Goal: Task Accomplishment & Management: Use online tool/utility

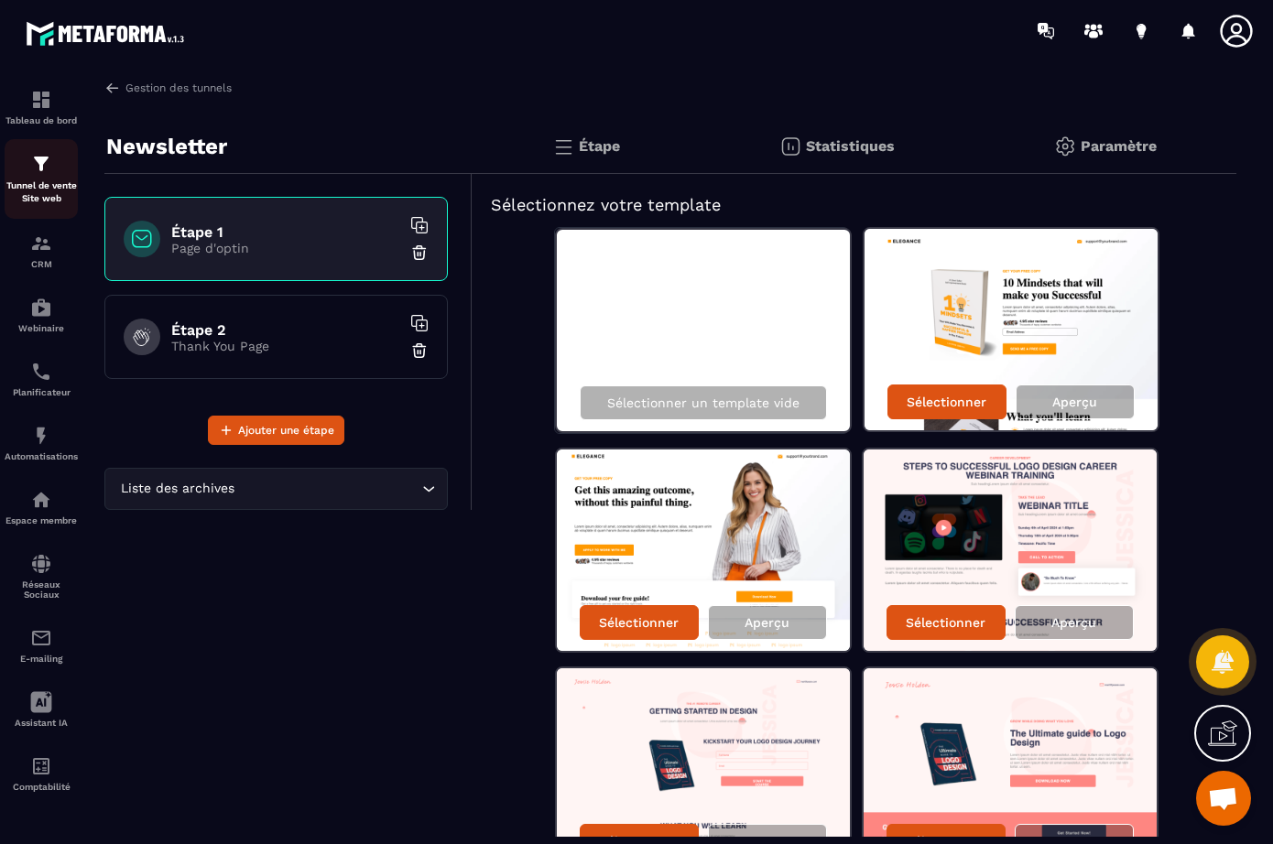
click at [46, 169] on img at bounding box center [41, 164] width 22 height 22
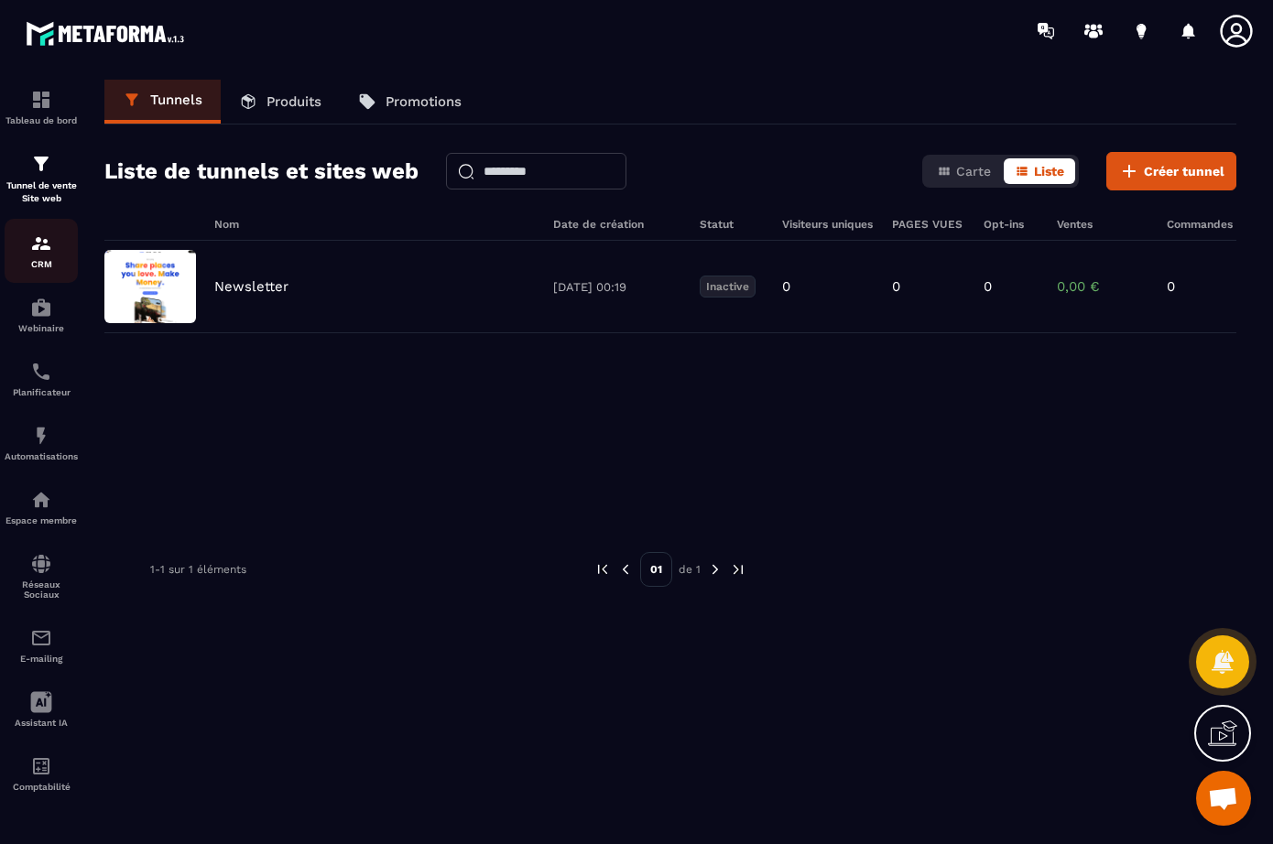
click at [41, 256] on div "CRM" at bounding box center [41, 251] width 73 height 37
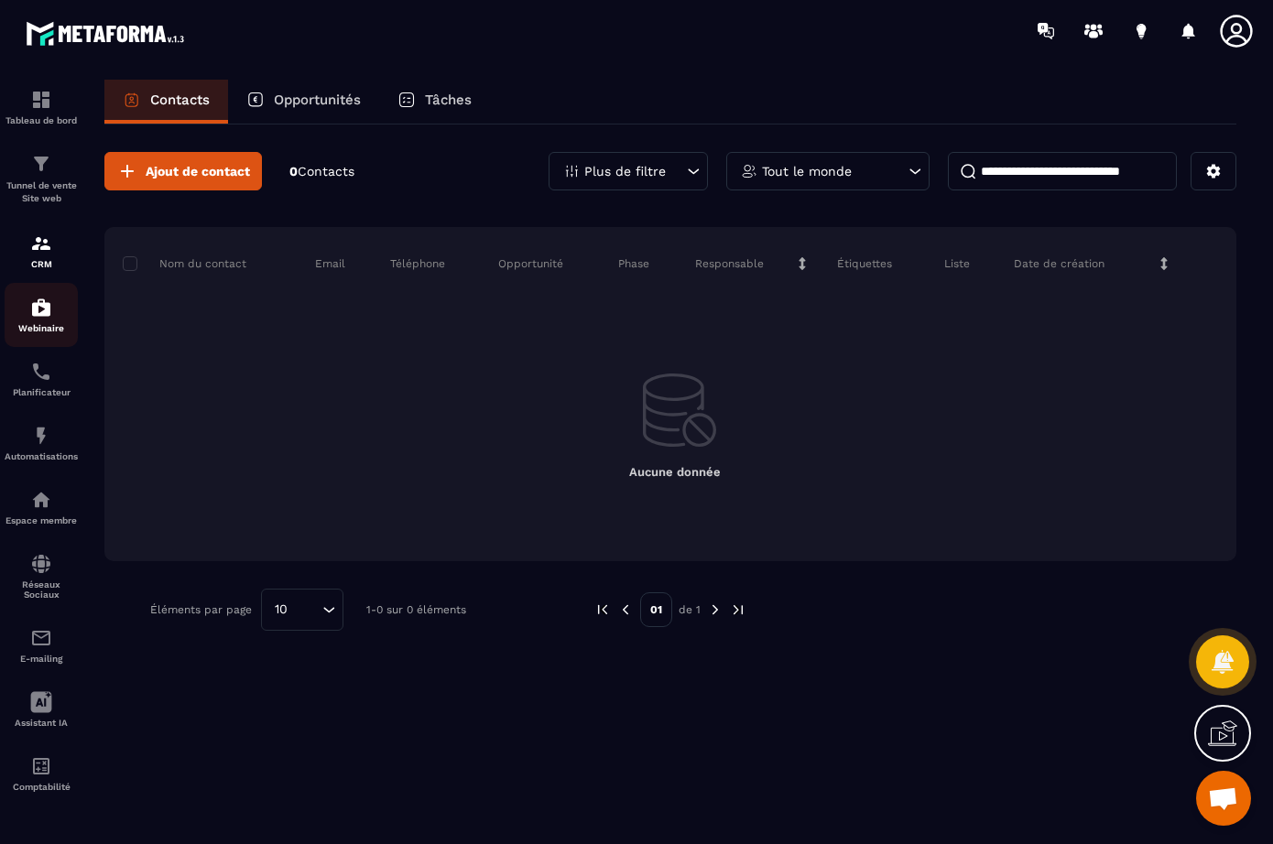
click at [44, 314] on img at bounding box center [41, 308] width 22 height 22
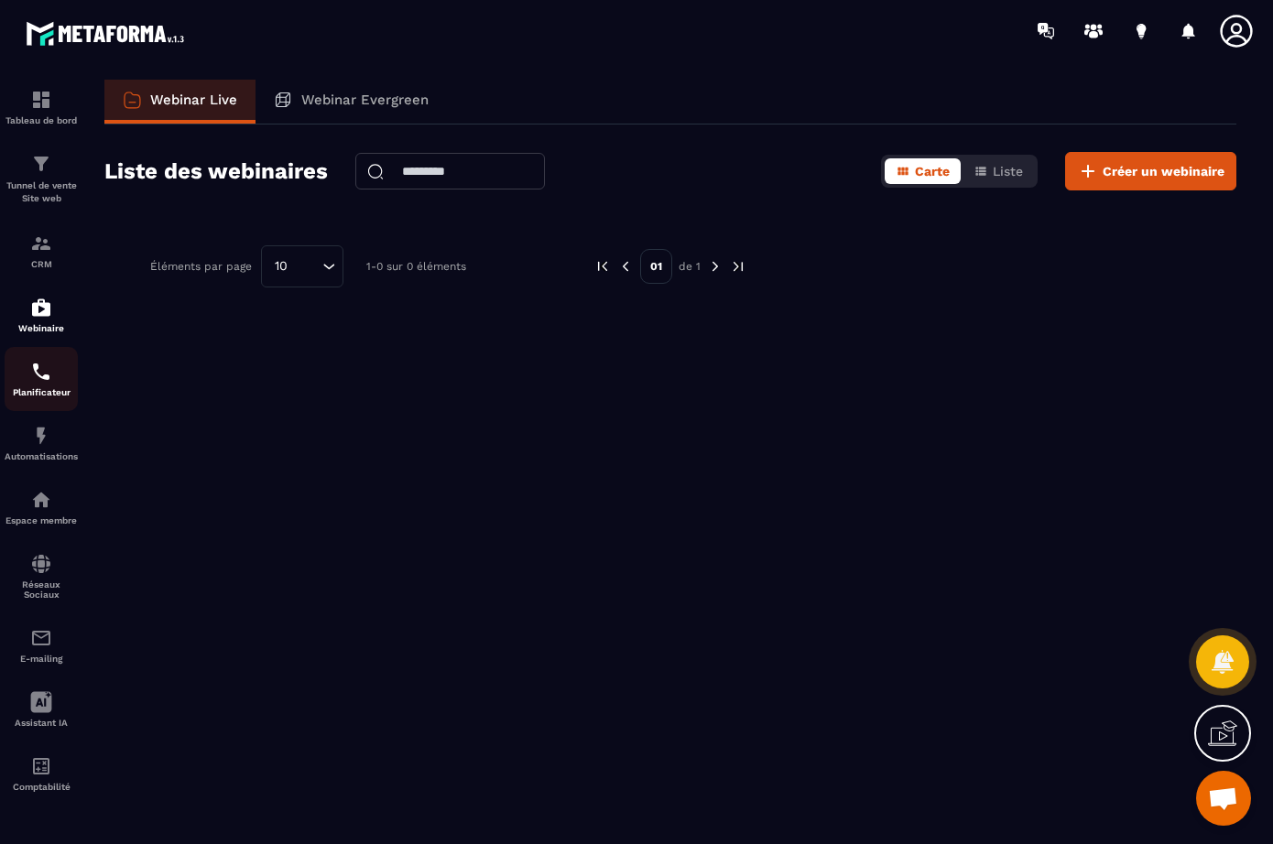
click at [43, 376] on img at bounding box center [41, 372] width 22 height 22
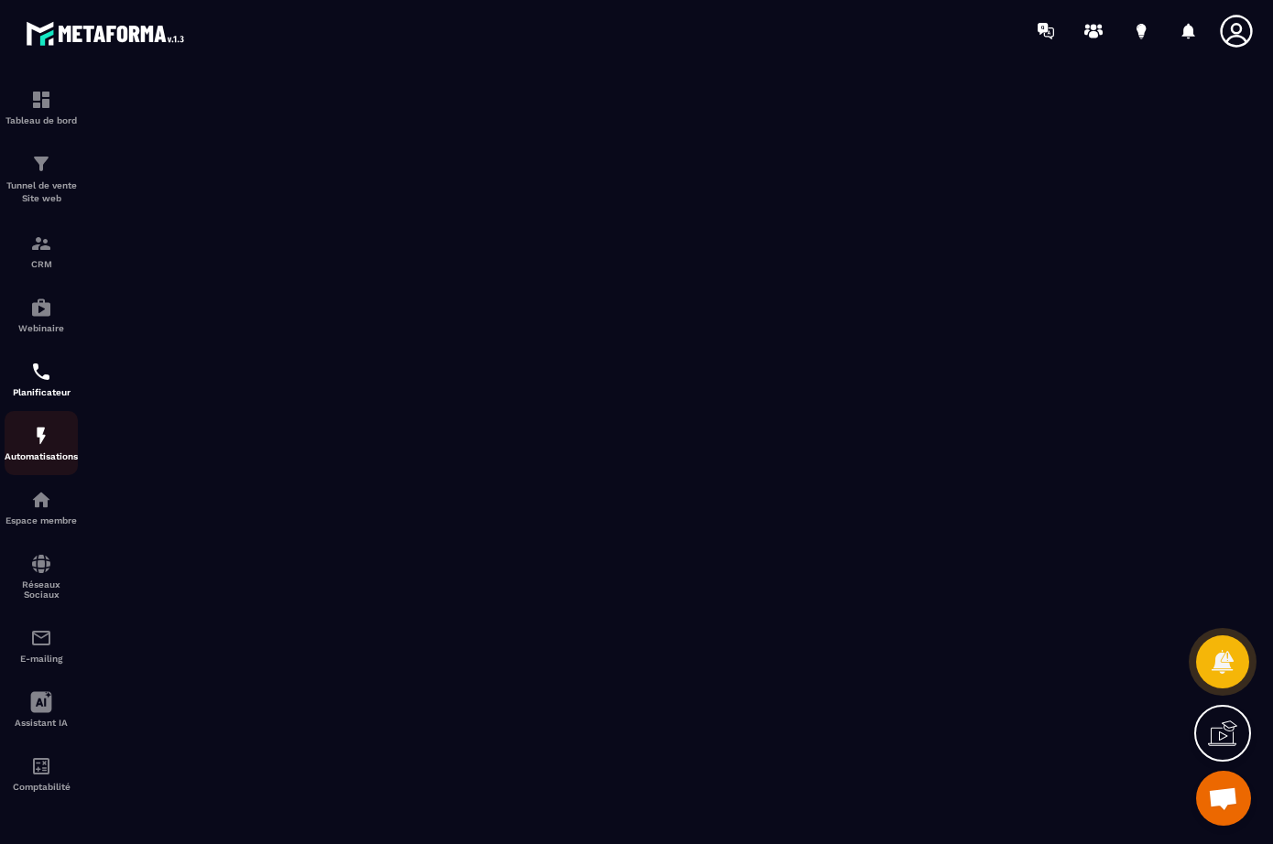
click at [45, 443] on img at bounding box center [41, 436] width 22 height 22
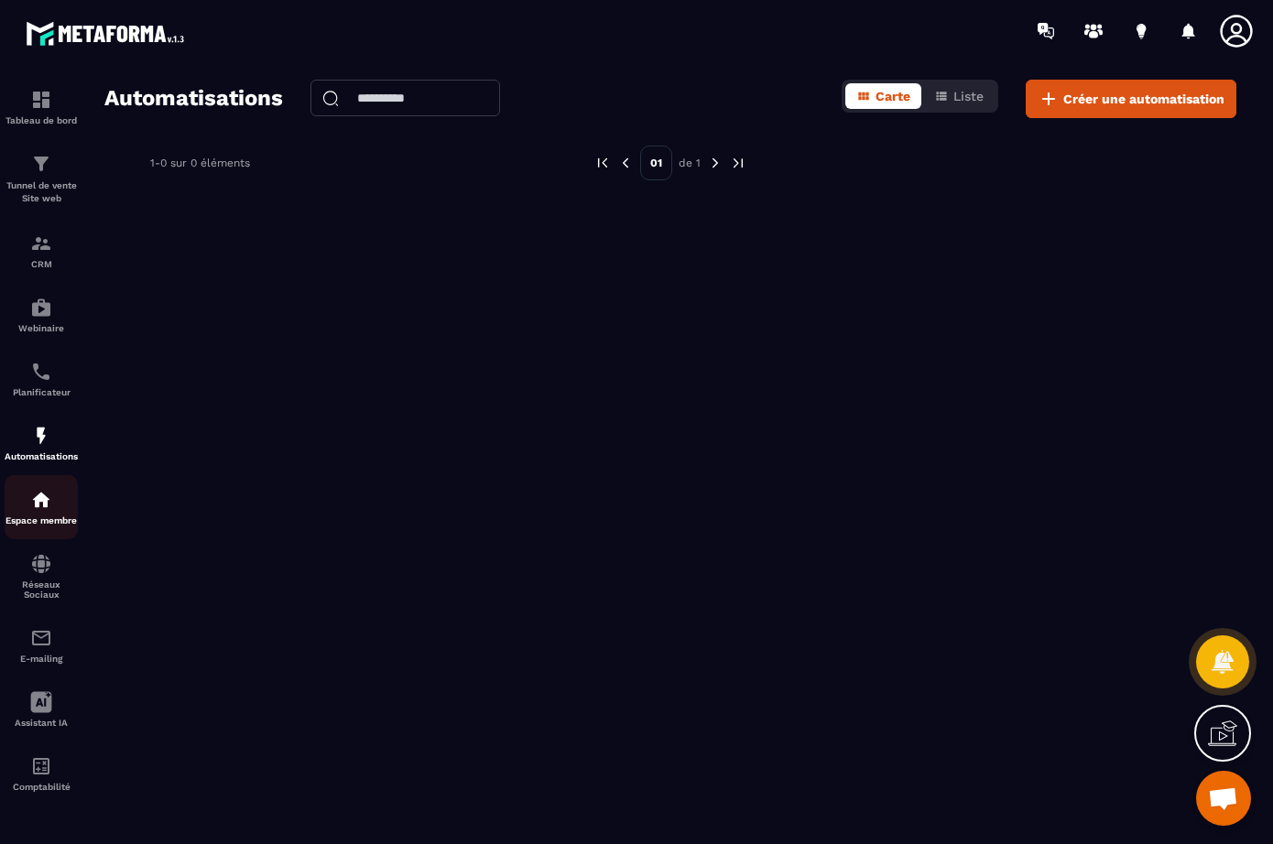
click at [45, 511] on img at bounding box center [41, 500] width 22 height 22
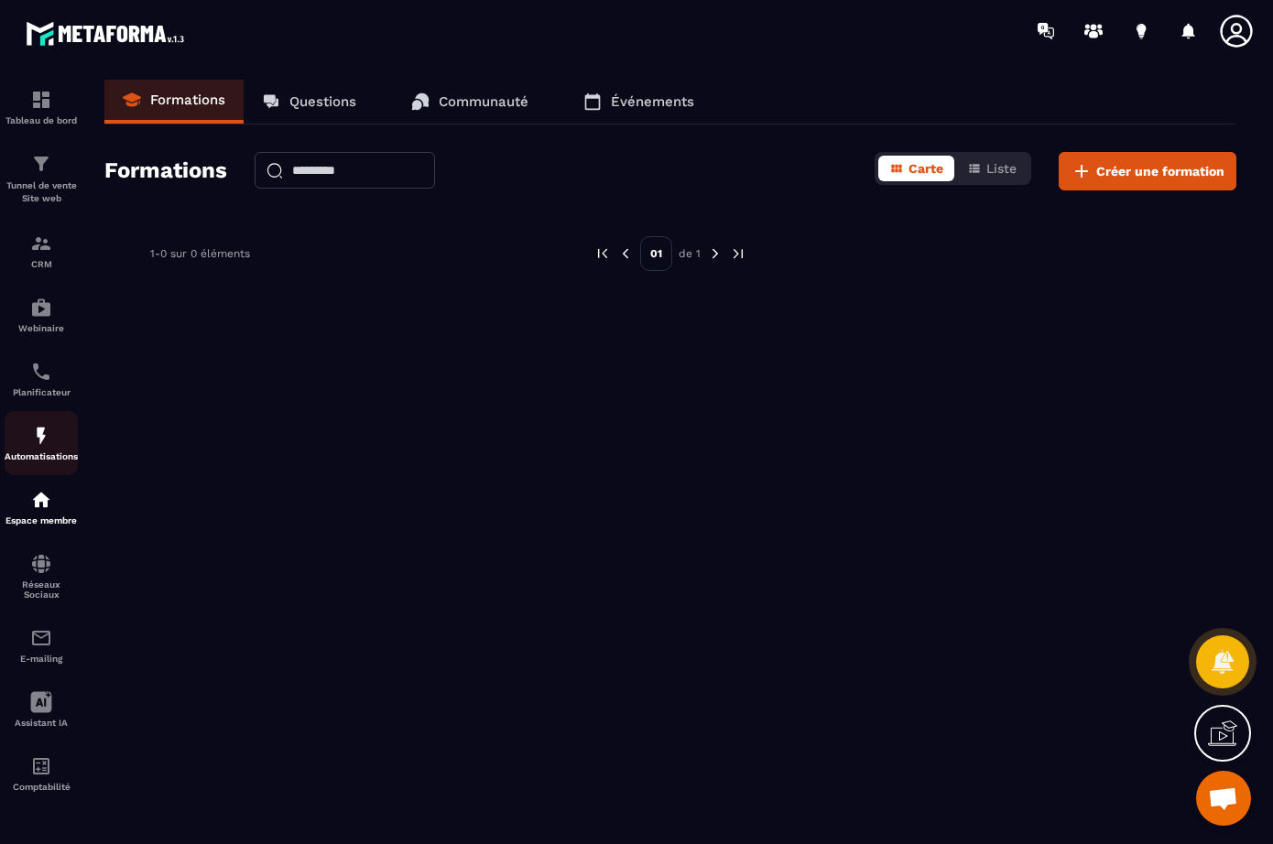
click at [38, 437] on img at bounding box center [41, 436] width 22 height 22
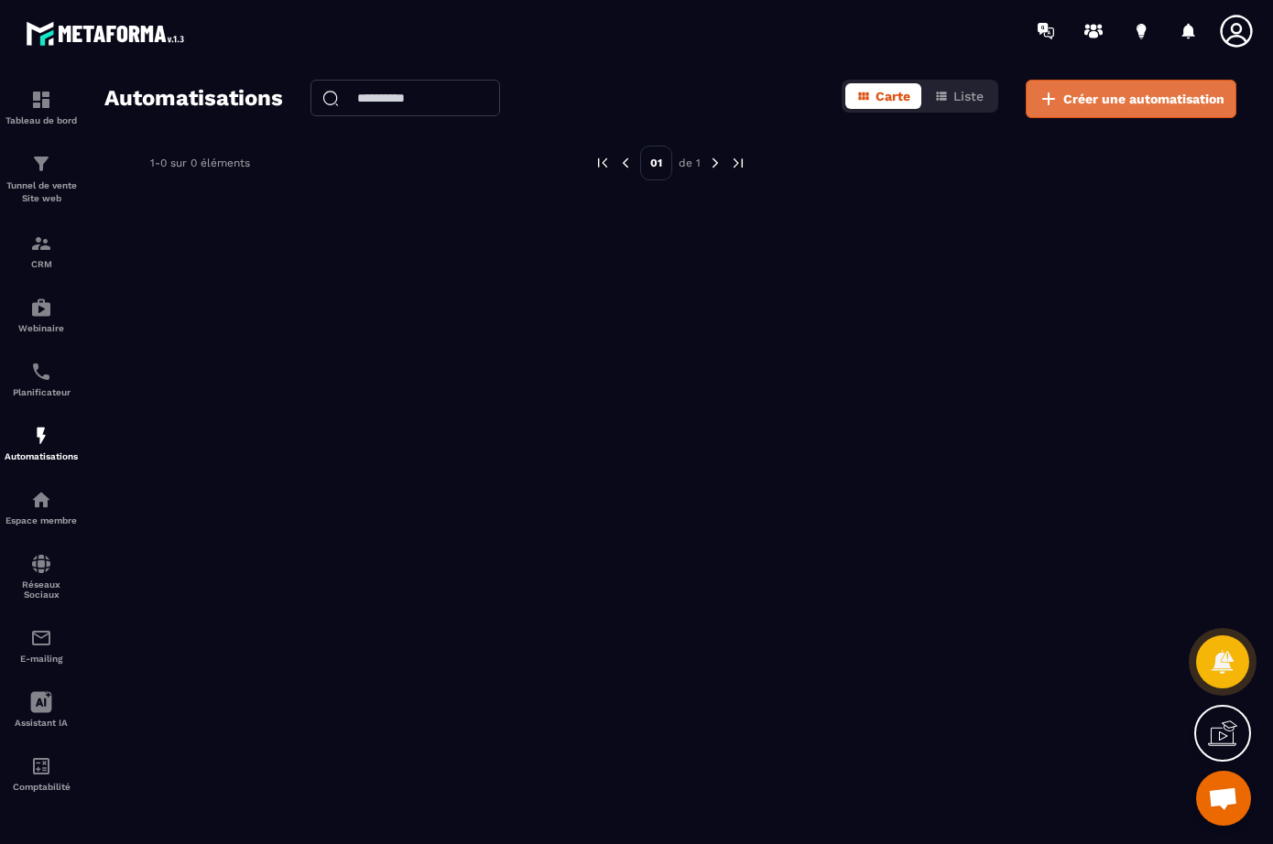
click at [1071, 97] on span "Créer une automatisation" at bounding box center [1143, 99] width 161 height 18
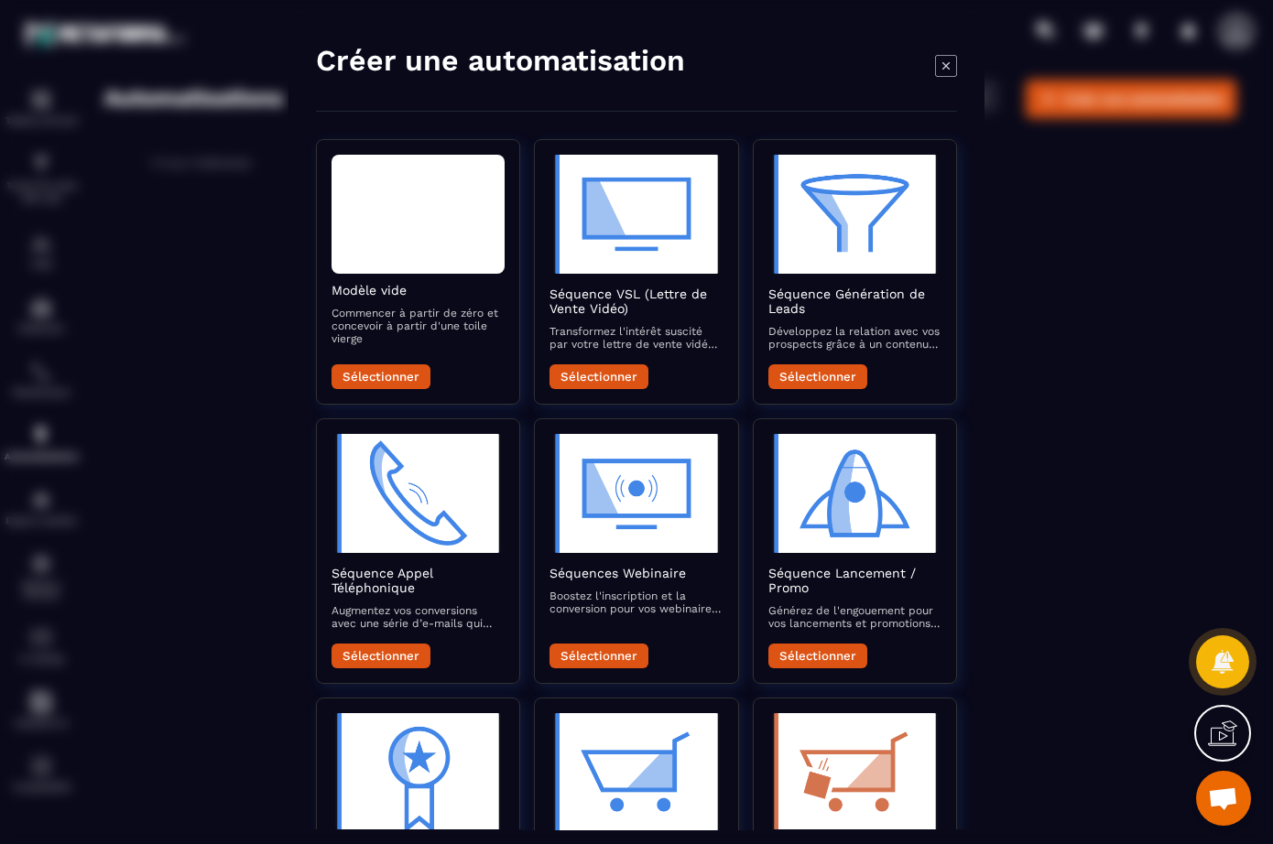
click at [952, 62] on icon "Modal window" at bounding box center [946, 66] width 22 height 22
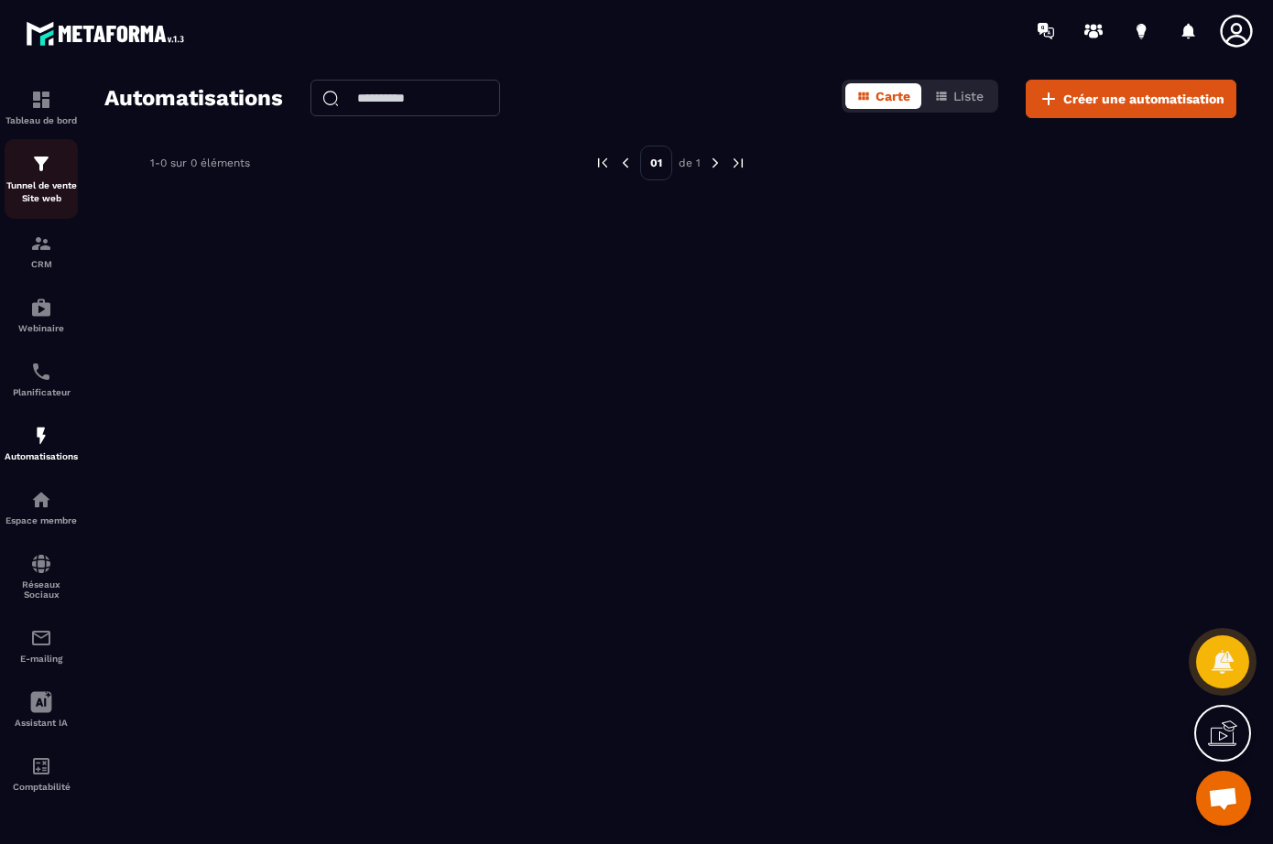
click at [41, 198] on p "Tunnel de vente Site web" at bounding box center [41, 192] width 73 height 26
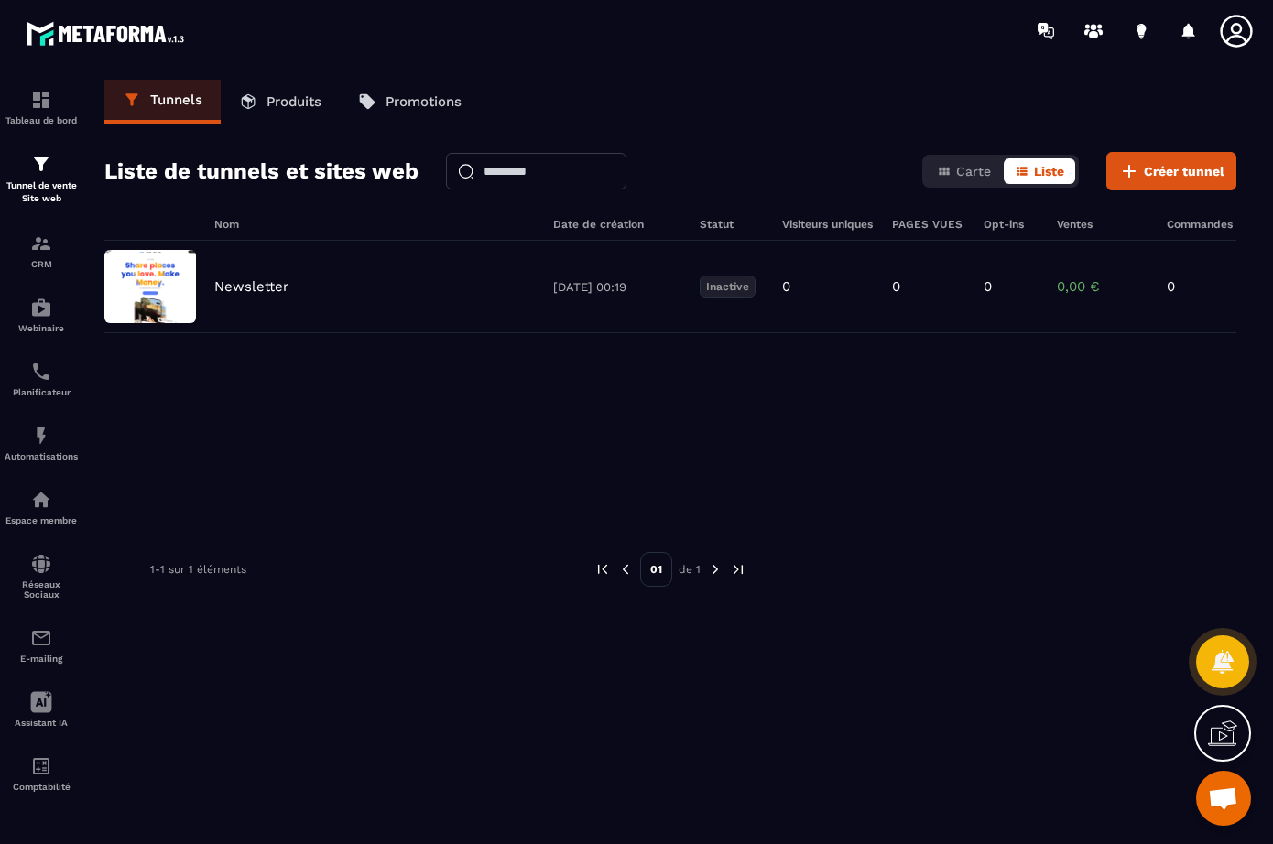
click at [1219, 733] on icon at bounding box center [1228, 731] width 18 height 20
